Goal: Task Accomplishment & Management: Manage account settings

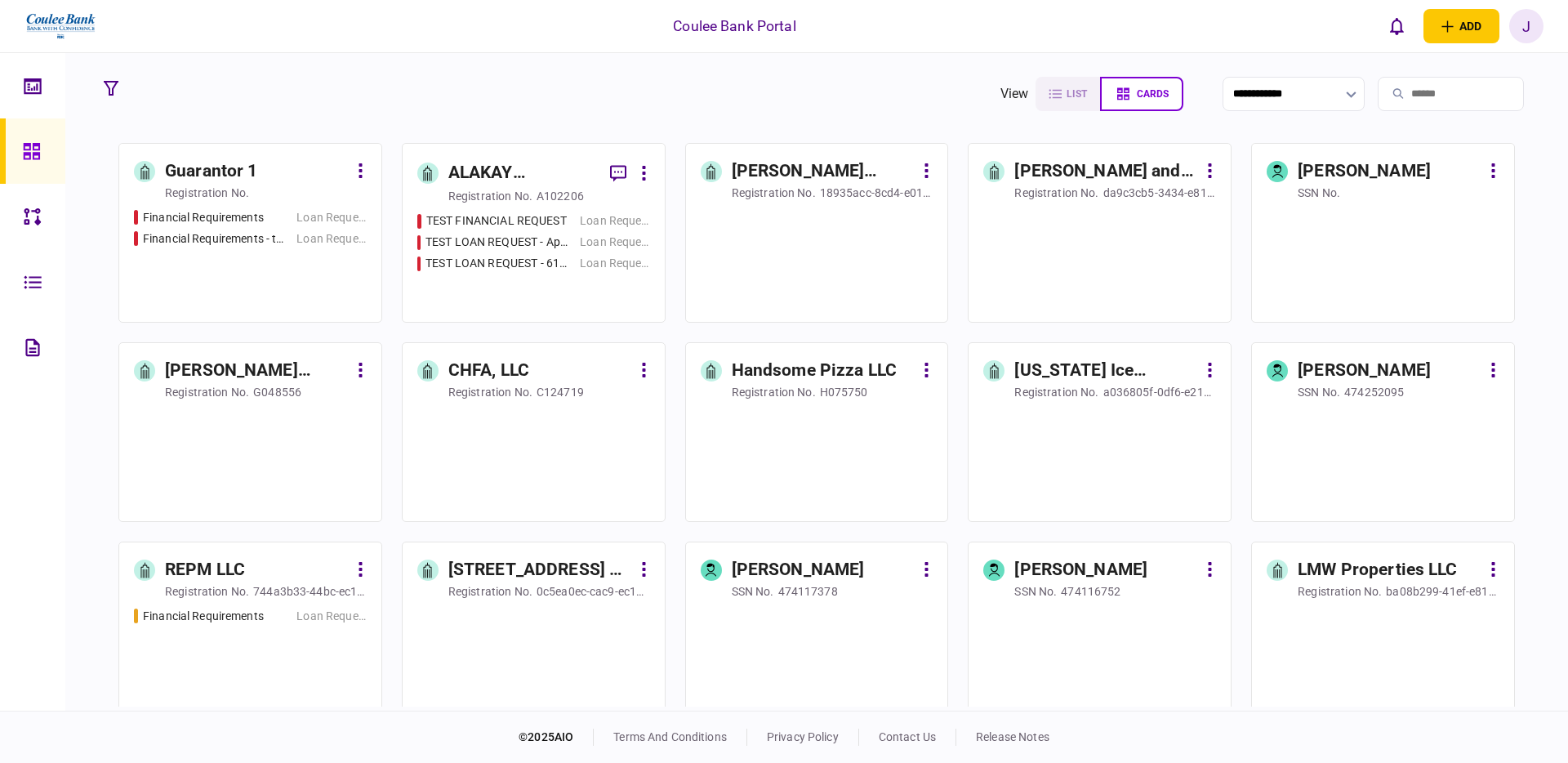
click at [469, 166] on div "ALAKAY CONSTRUCTIONS LLC" at bounding box center [522, 173] width 149 height 26
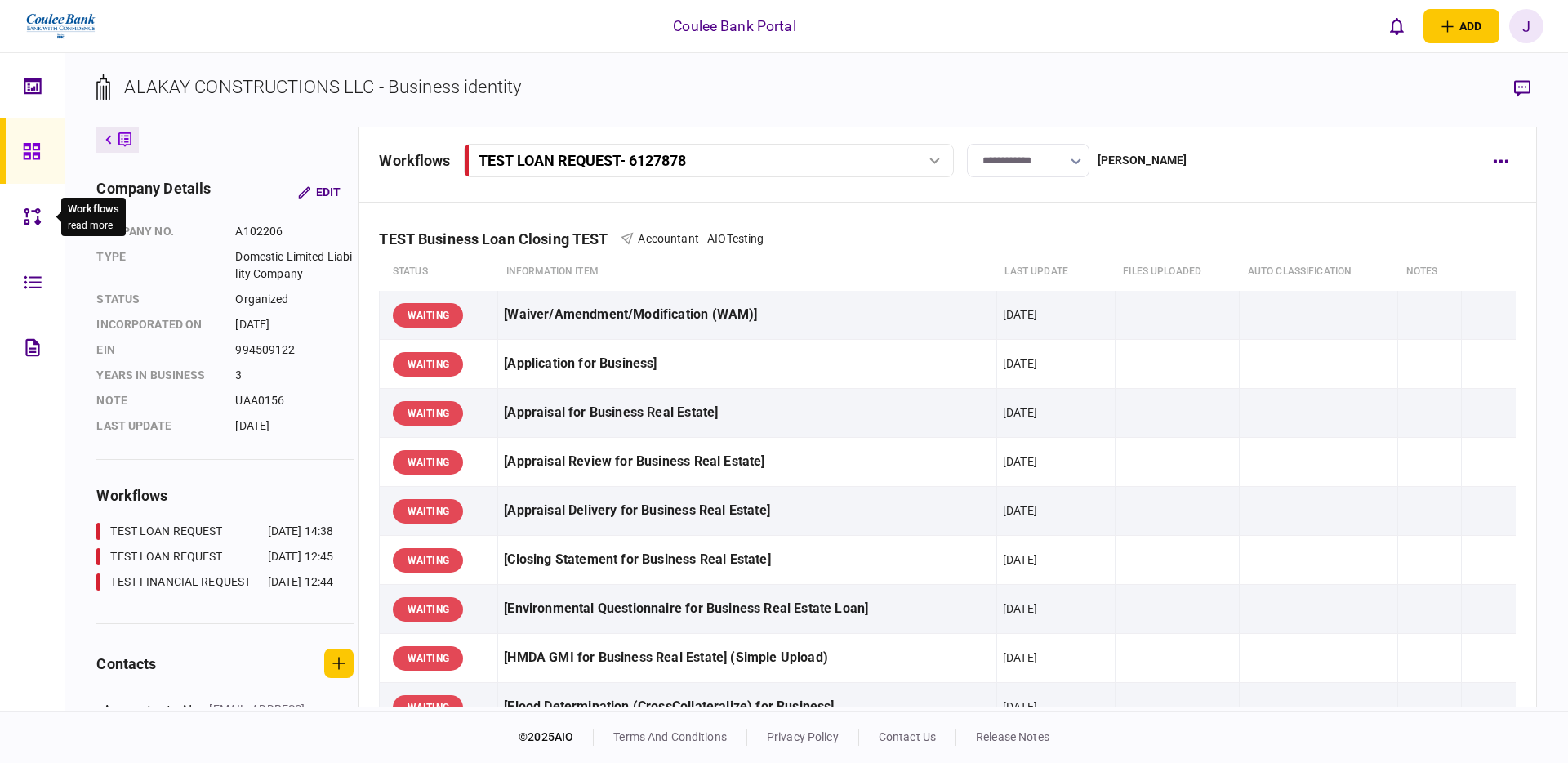
click at [33, 219] on icon at bounding box center [32, 217] width 18 height 19
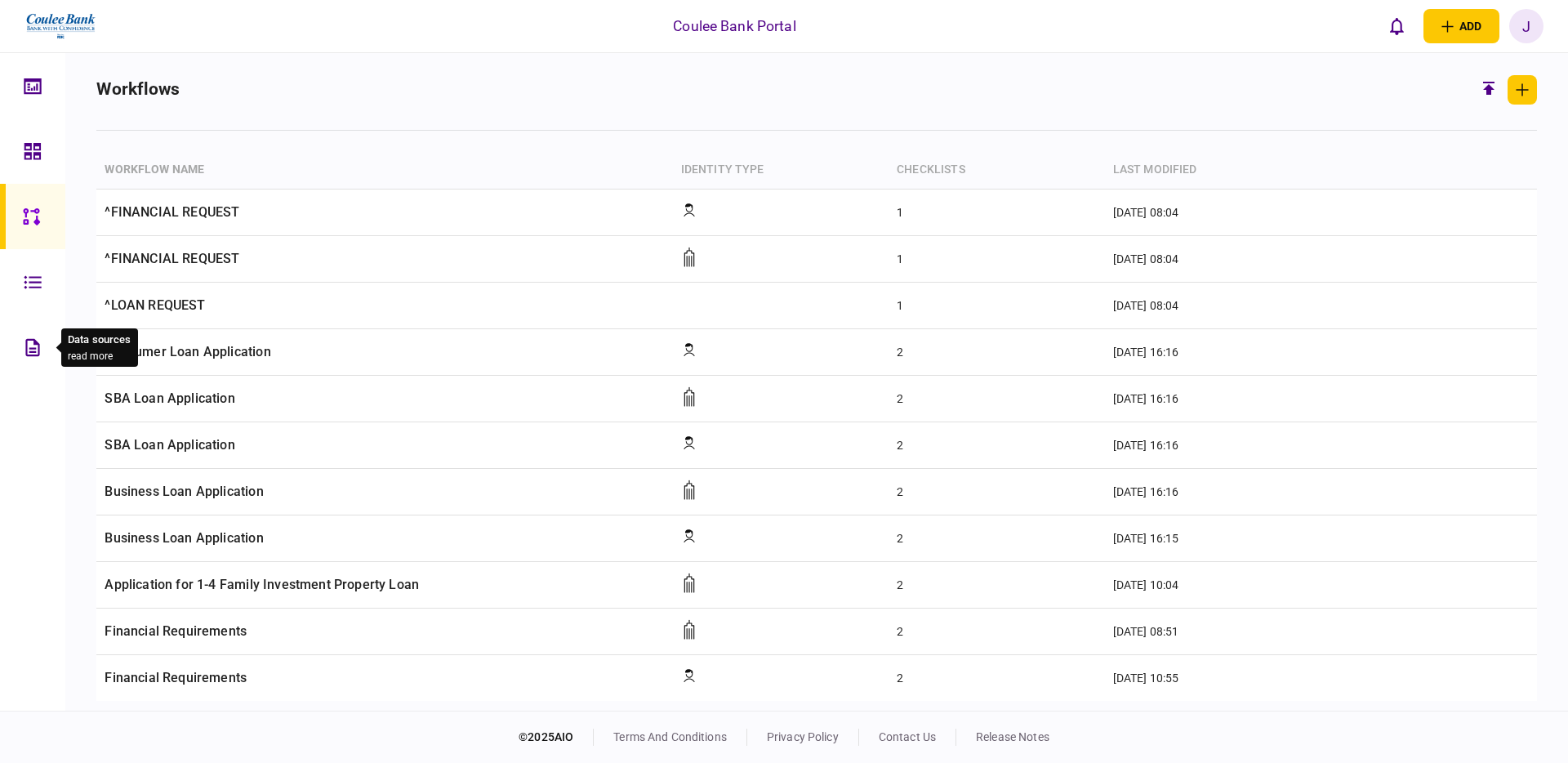
click at [28, 345] on icon at bounding box center [32, 348] width 18 height 19
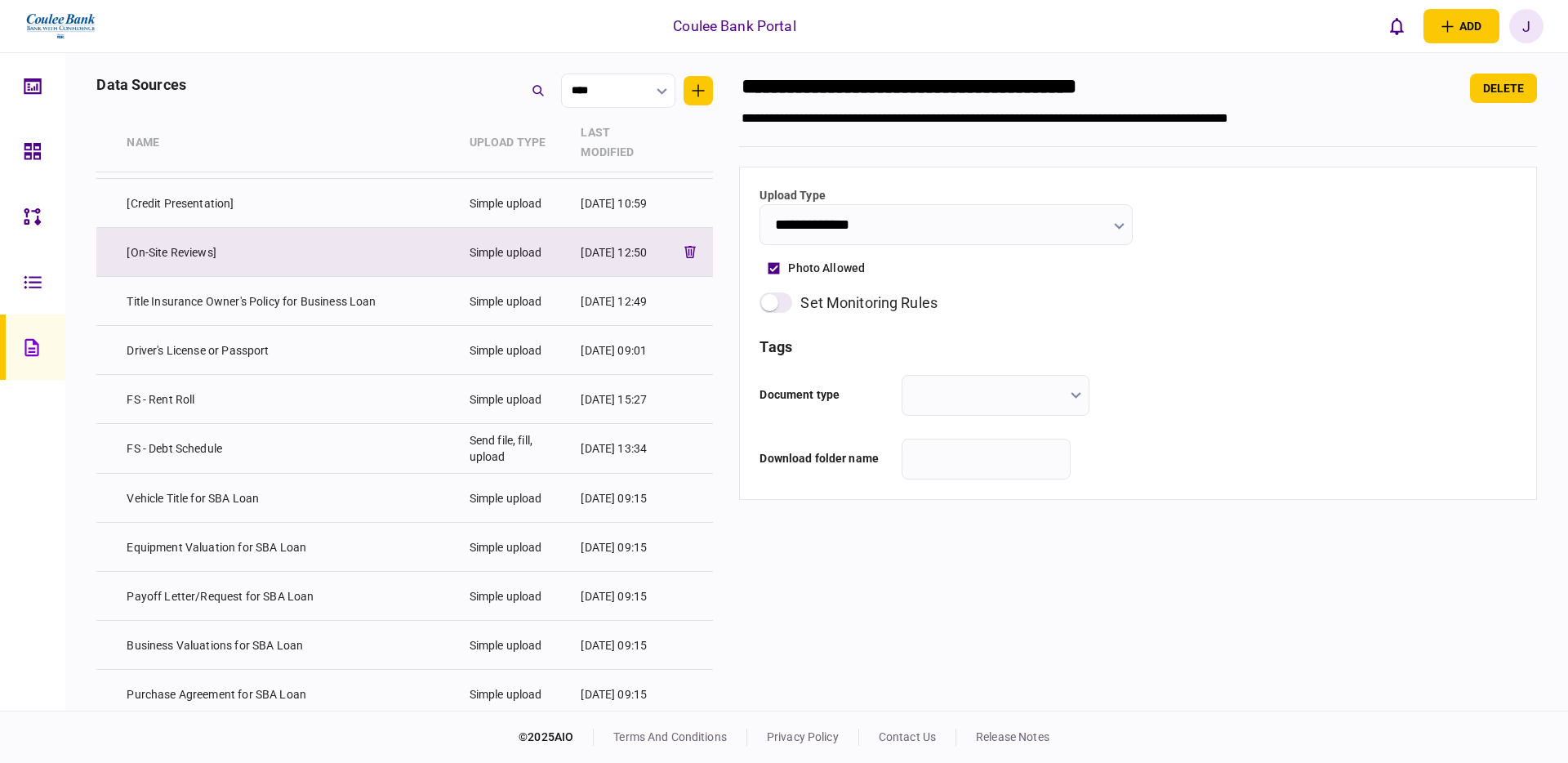
scroll to position [7152, 0]
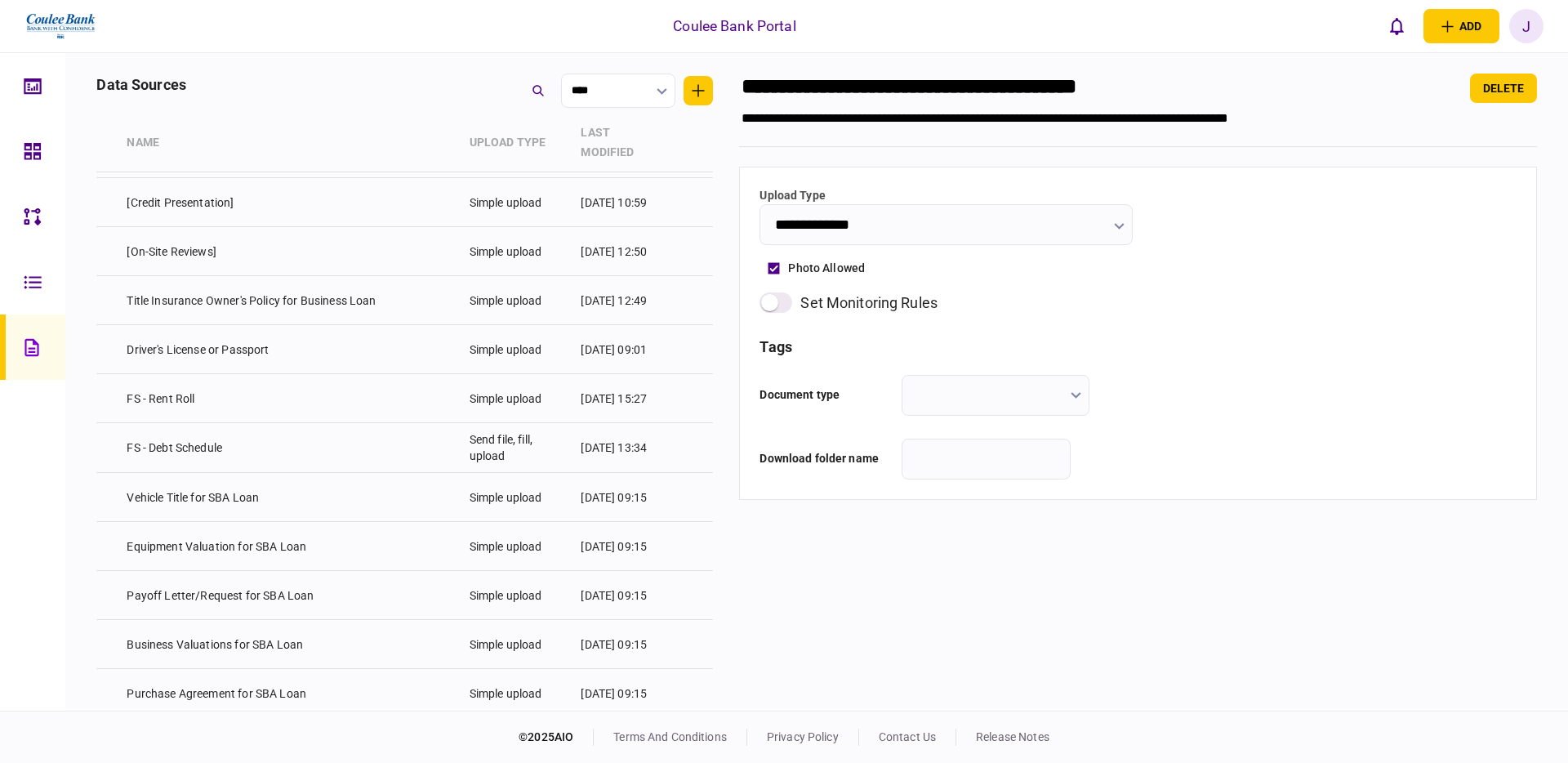
click at [1543, 26] on div "J" at bounding box center [1526, 26] width 35 height 35
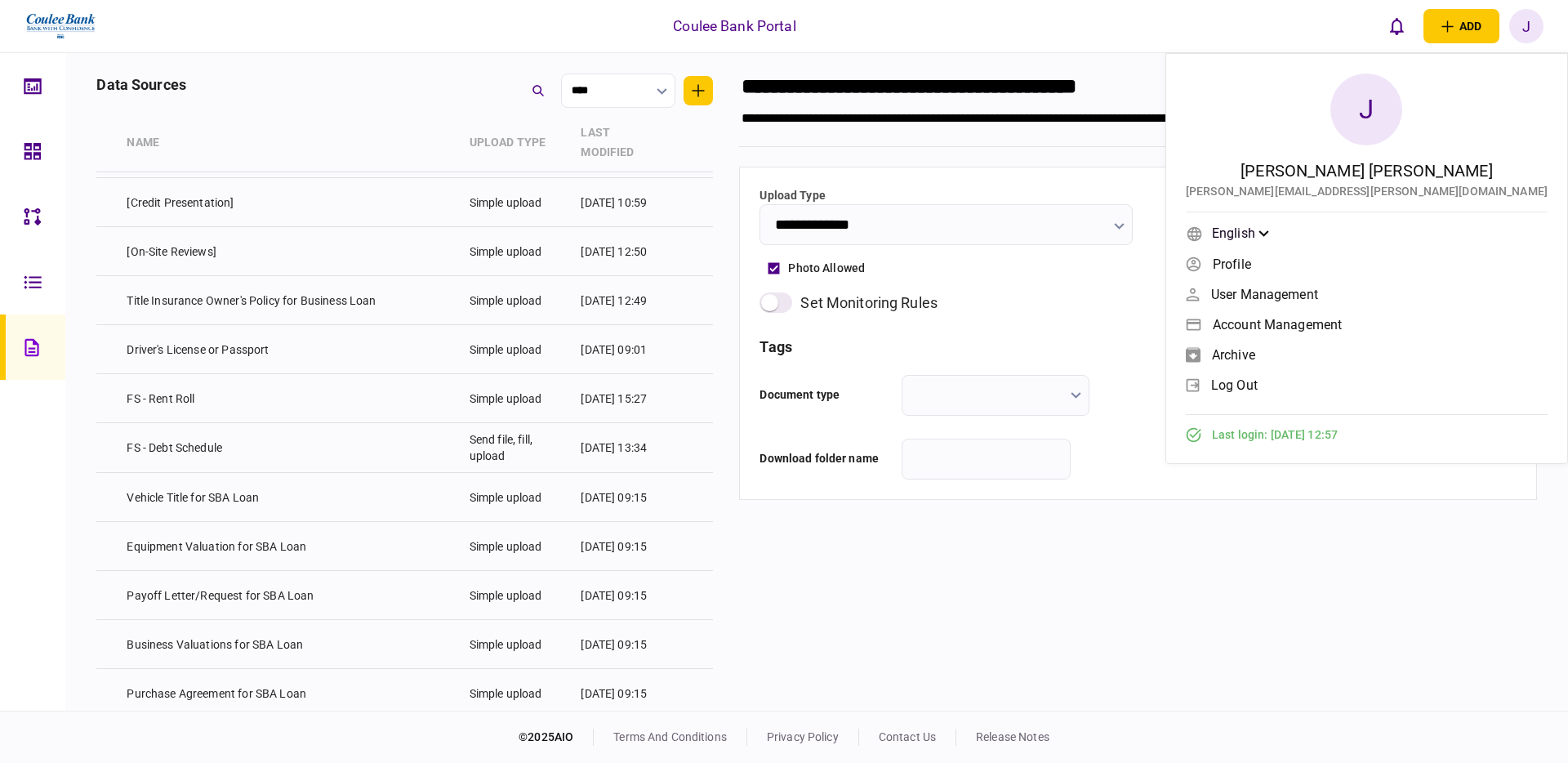
click at [1342, 322] on span "Account management" at bounding box center [1277, 324] width 129 height 14
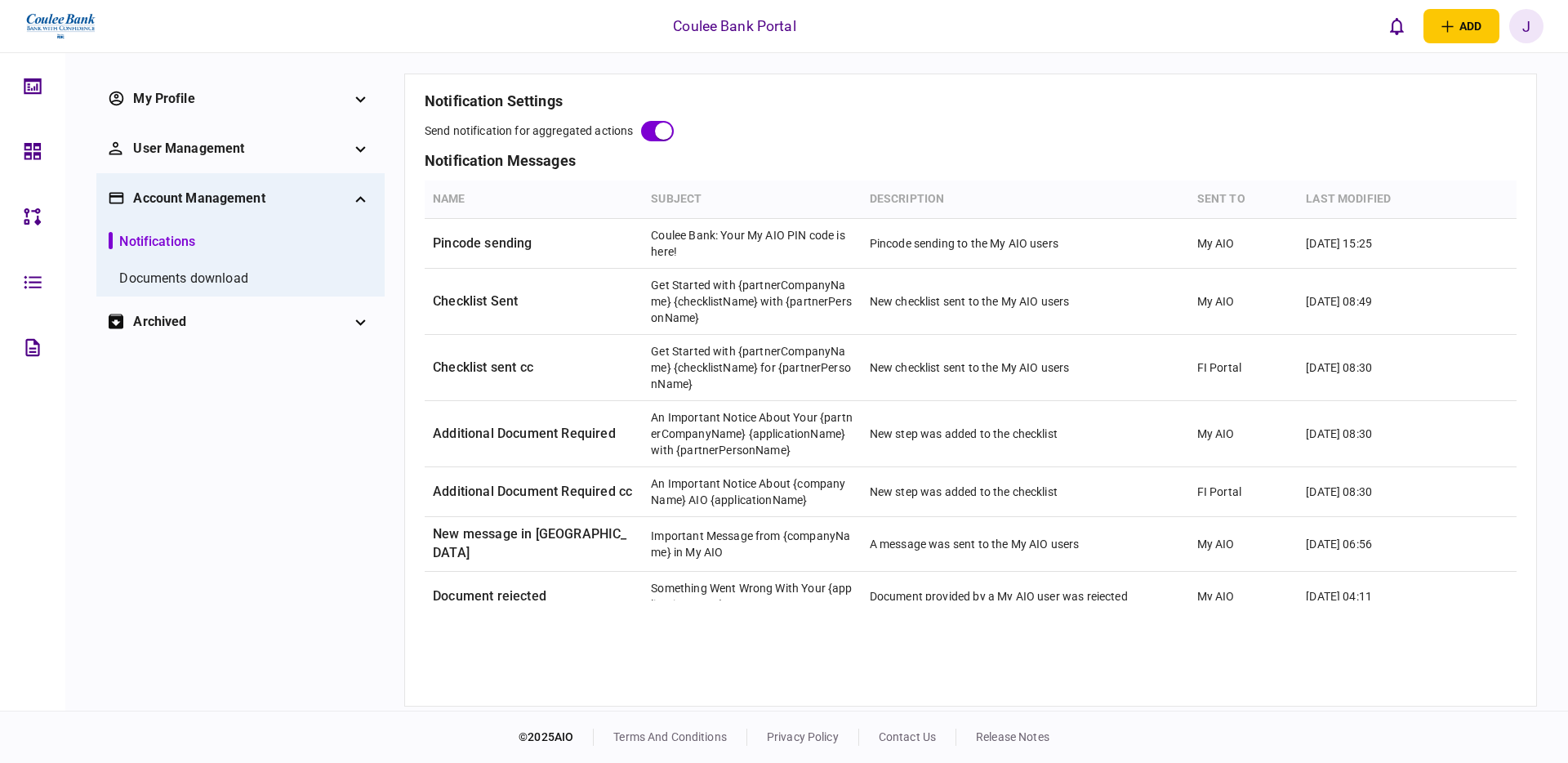
click at [1519, 28] on div "J" at bounding box center [1526, 26] width 35 height 35
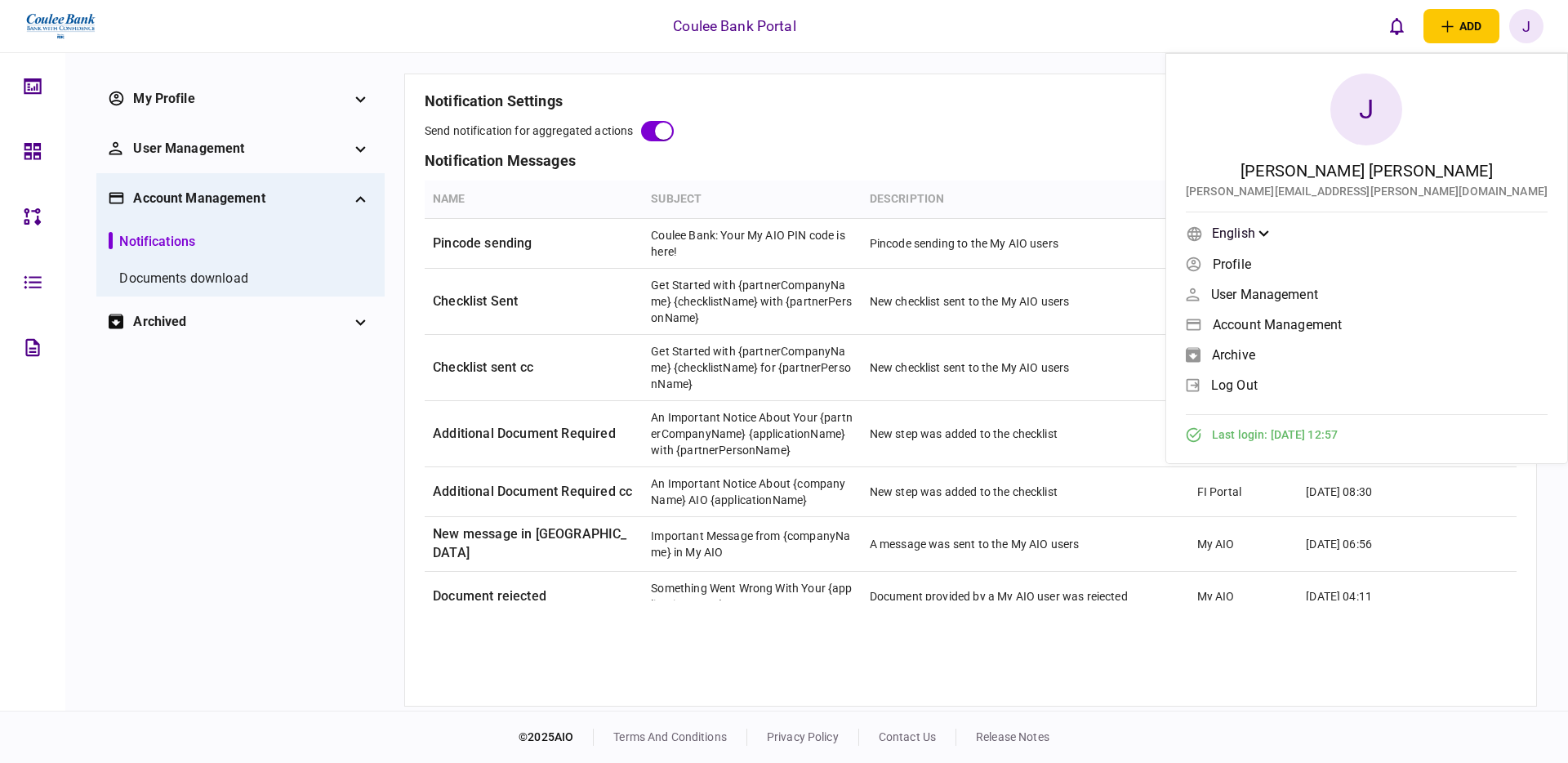
click at [1258, 384] on span "log out" at bounding box center [1234, 384] width 47 height 14
